Goal: Transaction & Acquisition: Download file/media

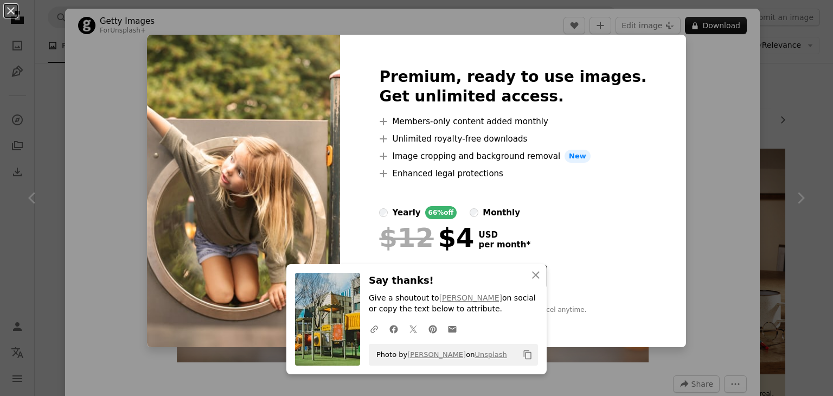
scroll to position [434, 0]
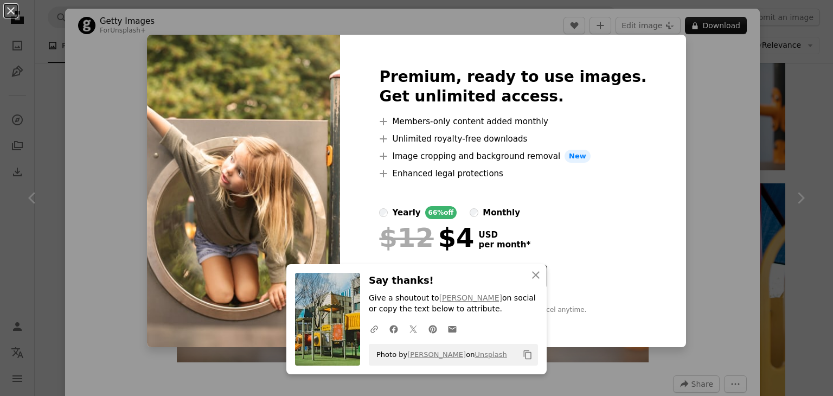
drag, startPoint x: 689, startPoint y: 133, endPoint x: 693, endPoint y: 129, distance: 6.1
click at [689, 133] on div "An X shape Premium, ready to use images. Get unlimited access. A plus sign Memb…" at bounding box center [416, 198] width 833 height 396
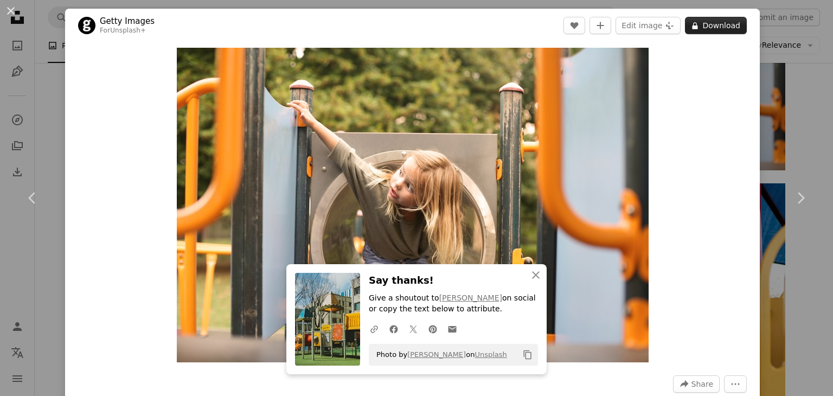
click at [716, 23] on button "A lock Download" at bounding box center [716, 25] width 62 height 17
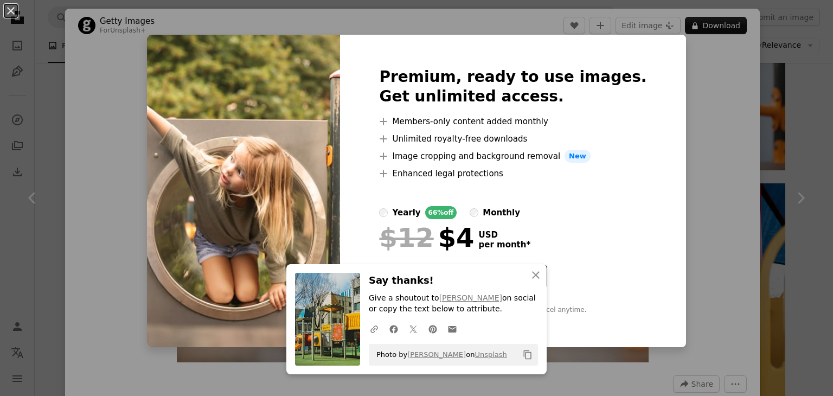
click at [690, 128] on div "An X shape Premium, ready to use images. Get unlimited access. A plus sign Memb…" at bounding box center [416, 198] width 833 height 396
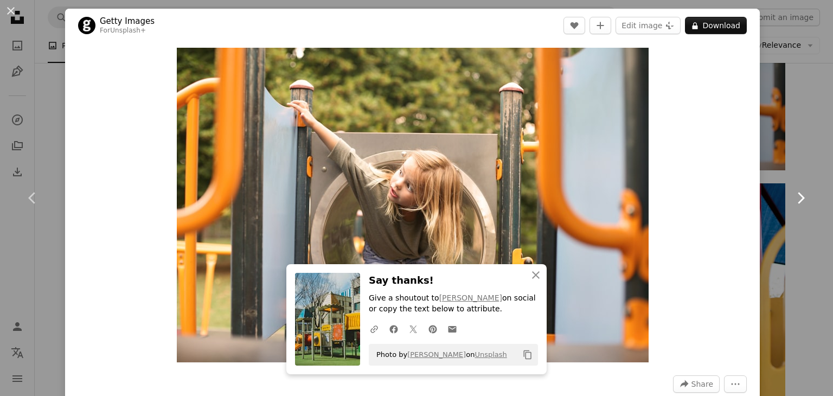
click at [807, 146] on link "Chevron right" at bounding box center [800, 198] width 65 height 104
